Goal: Information Seeking & Learning: Check status

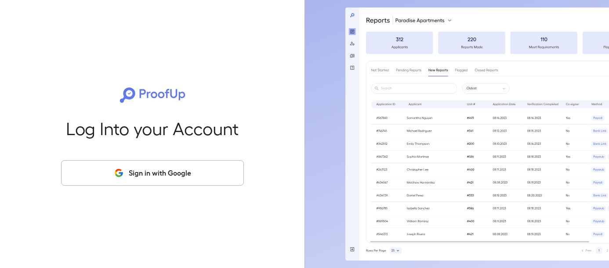
click at [119, 167] on button "Sign in with Google" at bounding box center [152, 172] width 183 height 25
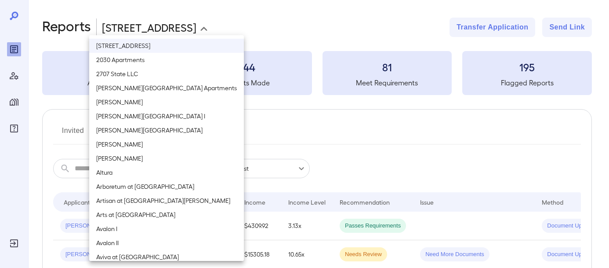
click at [108, 23] on body "**********" at bounding box center [304, 134] width 609 height 268
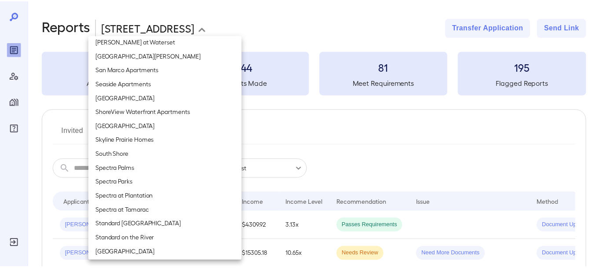
scroll to position [844, 0]
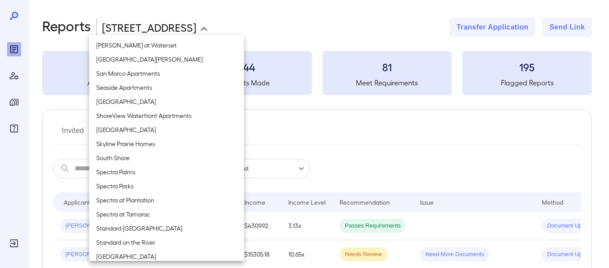
click at [171, 161] on li "South Shore" at bounding box center [166, 158] width 155 height 14
type input "**********"
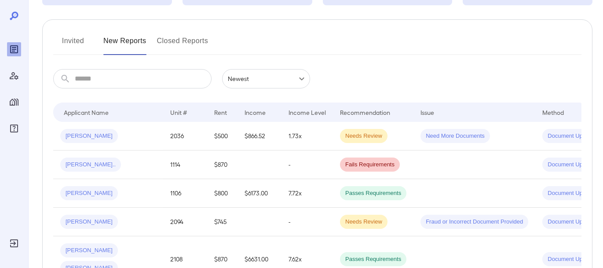
scroll to position [90, 0]
click at [143, 158] on div "Reyna P..." at bounding box center [108, 164] width 96 height 14
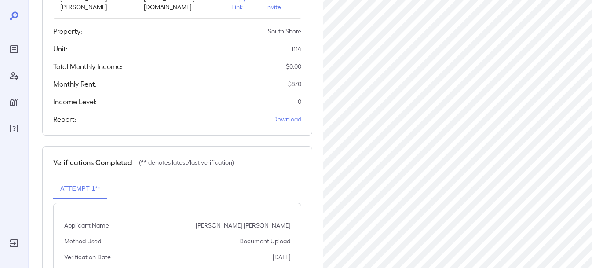
scroll to position [154, 0]
click at [22, 45] on div at bounding box center [14, 134] width 28 height 268
click at [10, 48] on icon "Reports" at bounding box center [14, 49] width 8 height 8
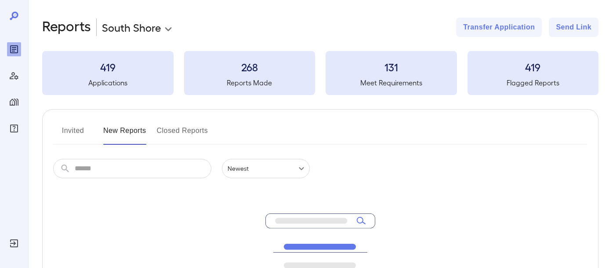
click at [140, 24] on body "**********" at bounding box center [304, 134] width 609 height 268
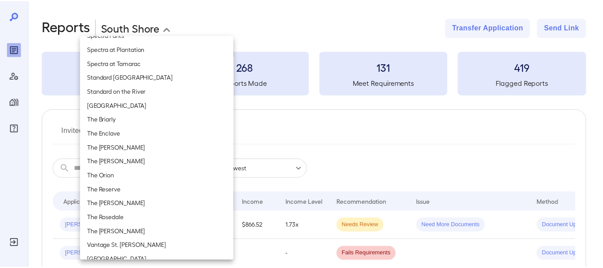
scroll to position [1003, 0]
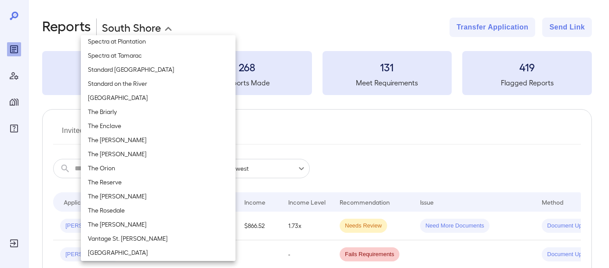
click at [137, 112] on li "The Briarly" at bounding box center [158, 112] width 155 height 14
type input "**********"
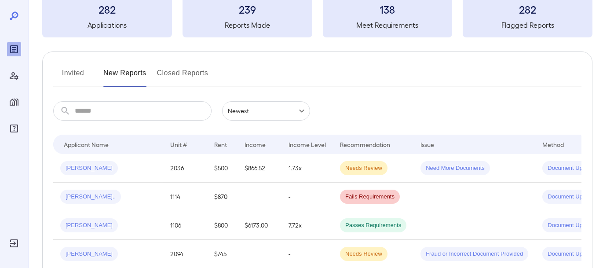
scroll to position [55, 0]
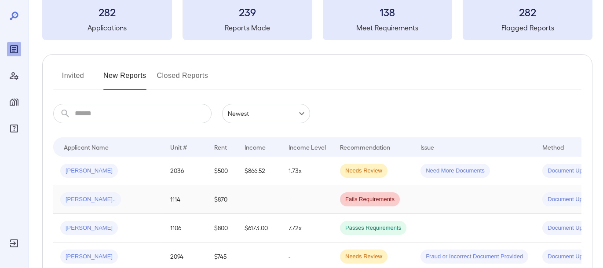
click at [122, 200] on div "Reyna P..." at bounding box center [108, 199] width 96 height 14
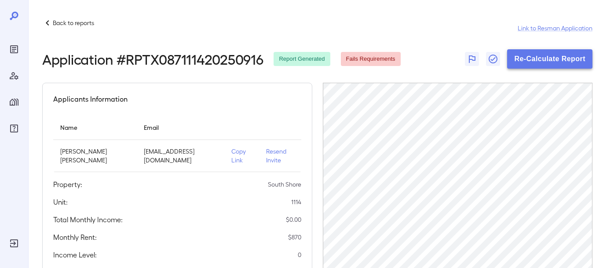
click at [530, 61] on button "Re-Calculate Report" at bounding box center [549, 58] width 85 height 19
click at [47, 21] on icon at bounding box center [47, 22] width 3 height 5
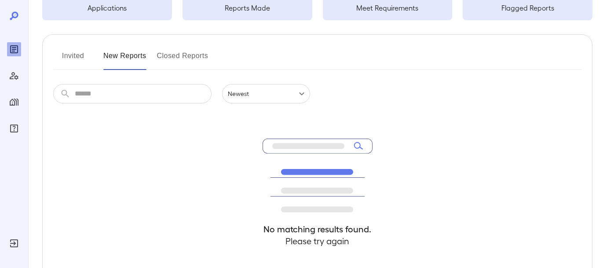
scroll to position [72, 0]
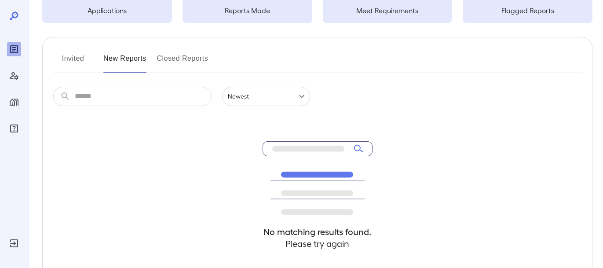
click at [119, 53] on button "New Reports" at bounding box center [124, 61] width 43 height 21
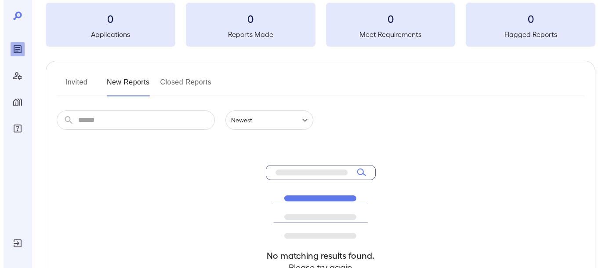
scroll to position [49, 0]
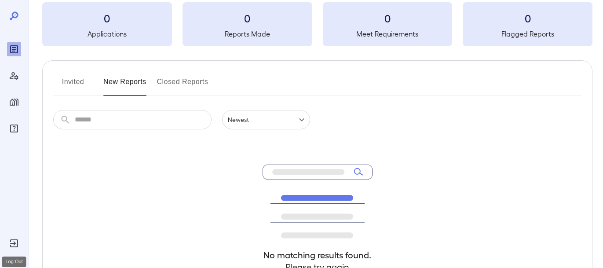
click at [12, 238] on icon "Log Out" at bounding box center [14, 243] width 11 height 11
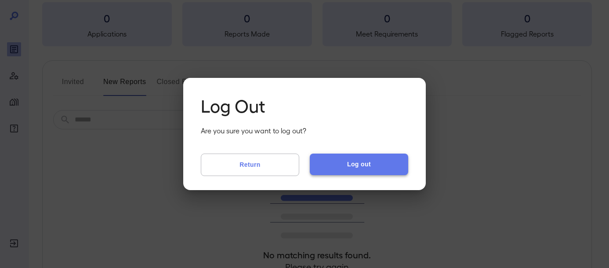
click at [335, 160] on button "Log out" at bounding box center [359, 163] width 98 height 21
drag, startPoint x: 335, startPoint y: 160, endPoint x: 309, endPoint y: 176, distance: 30.4
click at [309, 176] on div "Log Out Are you sure you want to log out? Return Log out" at bounding box center [304, 134] width 243 height 112
click at [323, 172] on button "Log out" at bounding box center [359, 163] width 98 height 21
click at [342, 164] on button "Log out" at bounding box center [359, 163] width 98 height 21
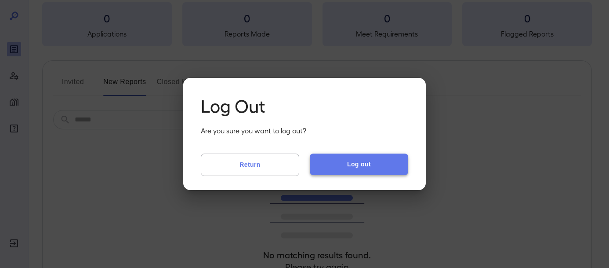
click at [342, 164] on button "Log out" at bounding box center [359, 163] width 98 height 21
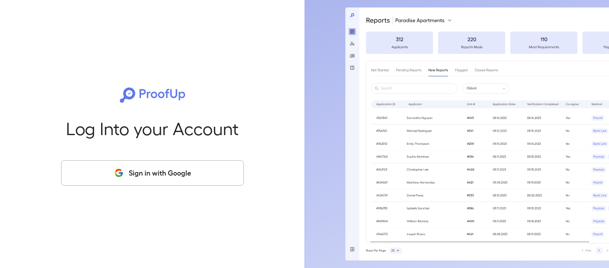
click at [185, 169] on button "Sign in with Google" at bounding box center [152, 172] width 183 height 25
click at [175, 167] on button "Sign in with Google" at bounding box center [152, 172] width 183 height 25
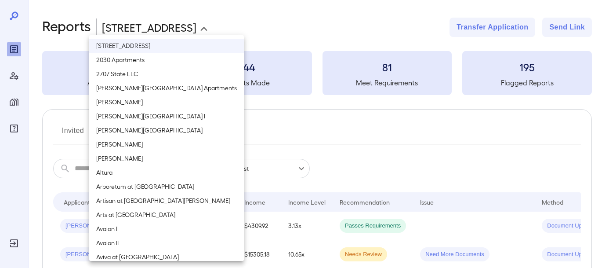
click at [149, 25] on body "**********" at bounding box center [304, 134] width 609 height 268
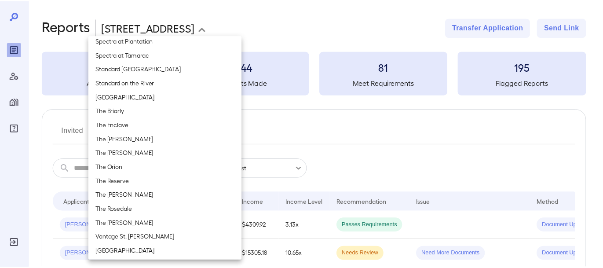
scroll to position [1005, 0]
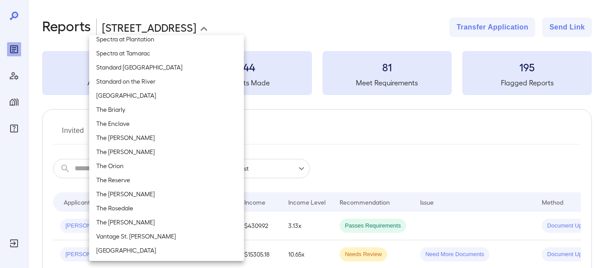
click at [155, 112] on li "The Briarly" at bounding box center [166, 109] width 155 height 14
type input "**********"
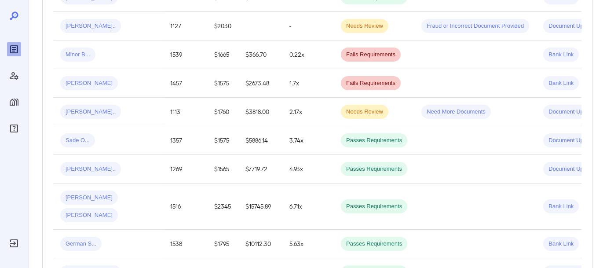
scroll to position [763, 0]
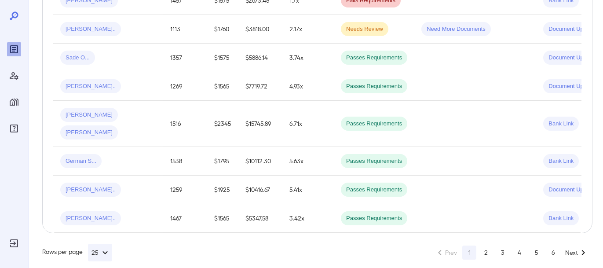
click at [484, 250] on div "Rows per page 25 Prev 1 2 3 4 5 6 Next" at bounding box center [317, 252] width 550 height 18
click at [484, 245] on button "2" at bounding box center [486, 252] width 14 height 14
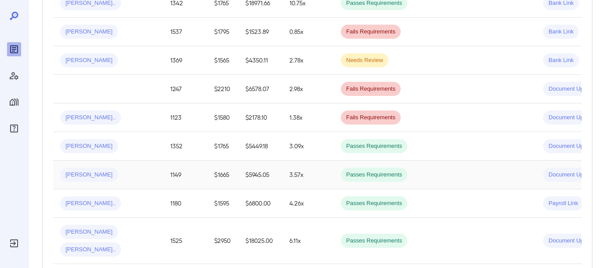
scroll to position [298, 0]
click at [116, 64] on div "Raymond L..." at bounding box center [108, 60] width 96 height 14
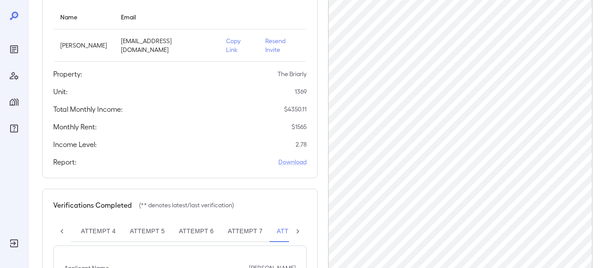
scroll to position [112, 0]
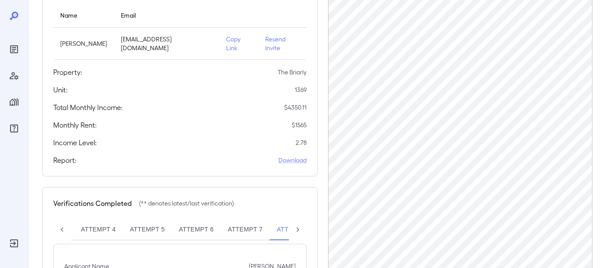
click at [296, 225] on icon at bounding box center [297, 229] width 9 height 9
click at [296, 222] on div "Attempt 1 Attempt 2 Attempt 3 Attempt 4 Attempt 5 Attempt 6 Attempt 7 Attempt 8…" at bounding box center [179, 229] width 253 height 21
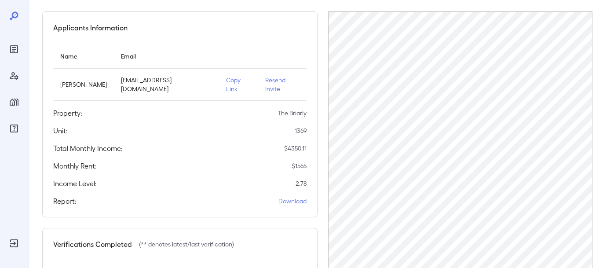
scroll to position [72, 0]
click at [11, 55] on div "Reports" at bounding box center [14, 49] width 14 height 14
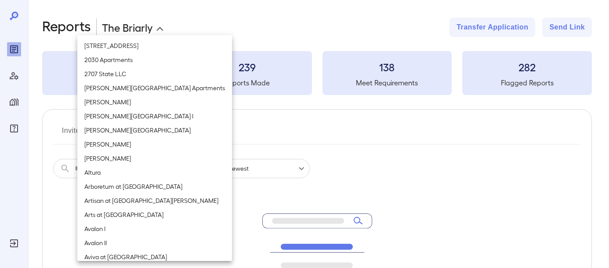
click at [144, 24] on body "**********" at bounding box center [304, 134] width 609 height 268
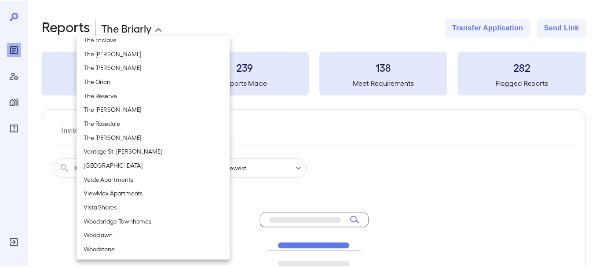
scroll to position [1090, 0]
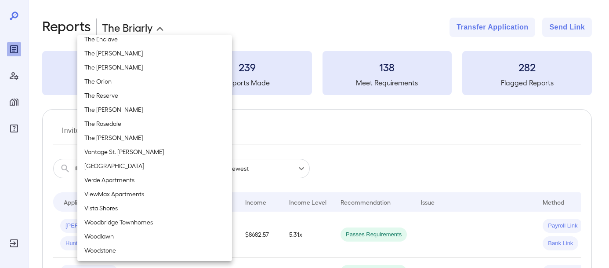
click at [136, 176] on li "Verde Apartments" at bounding box center [154, 180] width 155 height 14
type input "**********"
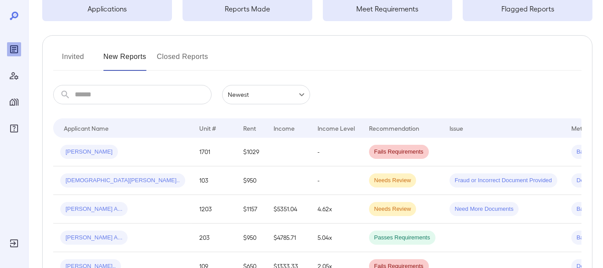
scroll to position [126, 0]
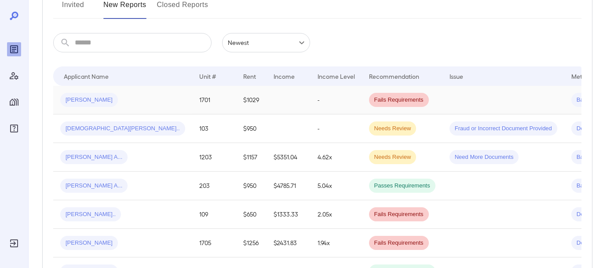
click at [134, 103] on div "Fernando A..." at bounding box center [122, 100] width 125 height 14
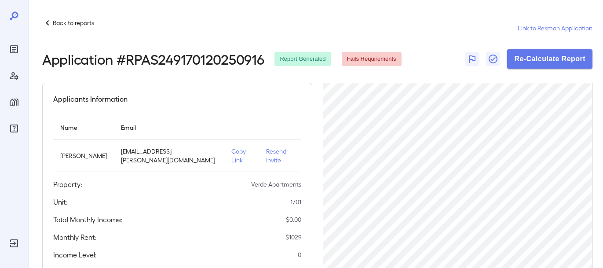
click at [49, 26] on icon at bounding box center [47, 23] width 11 height 11
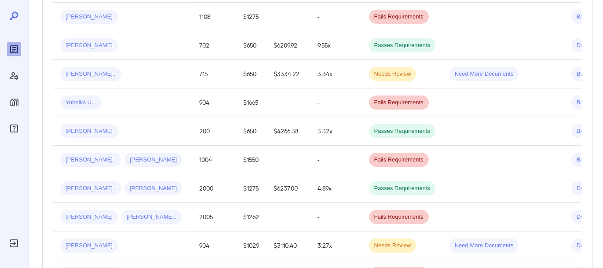
scroll to position [438, 0]
click at [134, 136] on div "[PERSON_NAME]" at bounding box center [122, 130] width 125 height 14
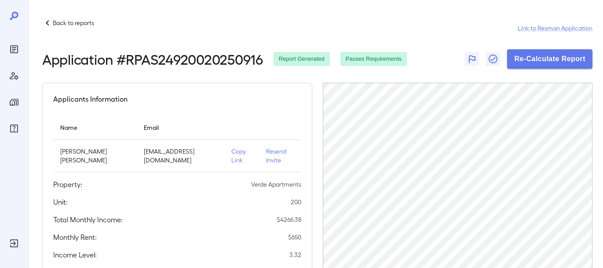
click at [47, 22] on icon at bounding box center [47, 22] width 3 height 5
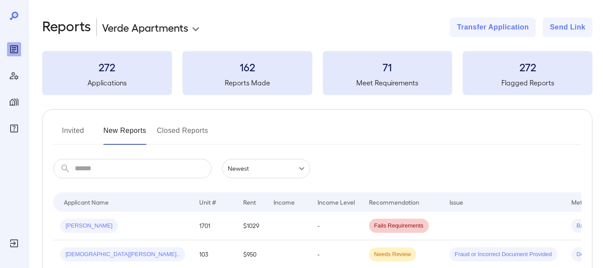
click at [120, 171] on input "text" at bounding box center [143, 168] width 137 height 19
type input "******"
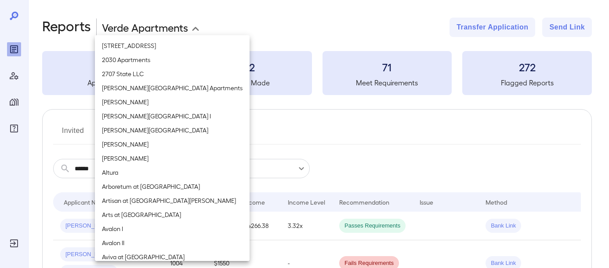
click at [122, 30] on body "**********" at bounding box center [304, 134] width 609 height 268
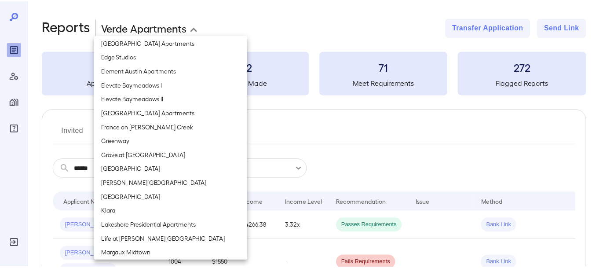
scroll to position [452, 0]
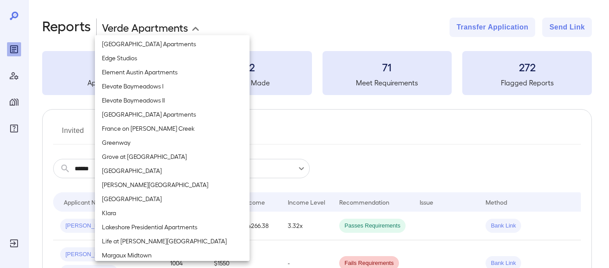
click at [144, 201] on li "[GEOGRAPHIC_DATA]" at bounding box center [172, 199] width 155 height 14
type input "**********"
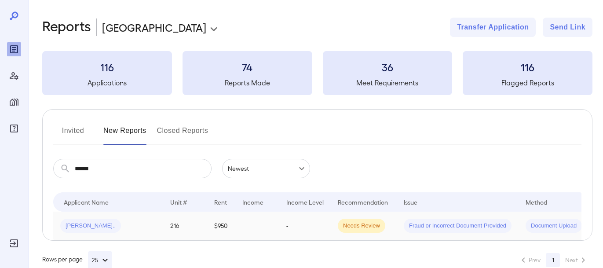
click at [117, 231] on div "Victor S..." at bounding box center [108, 225] width 96 height 14
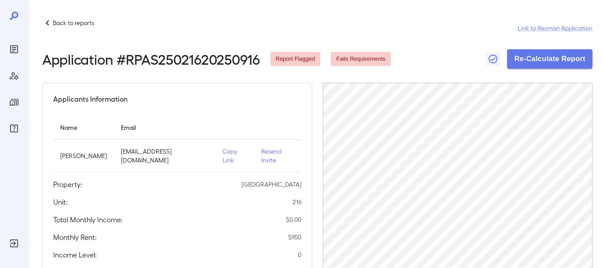
scroll to position [225, 0]
